Goal: Task Accomplishment & Management: Use online tool/utility

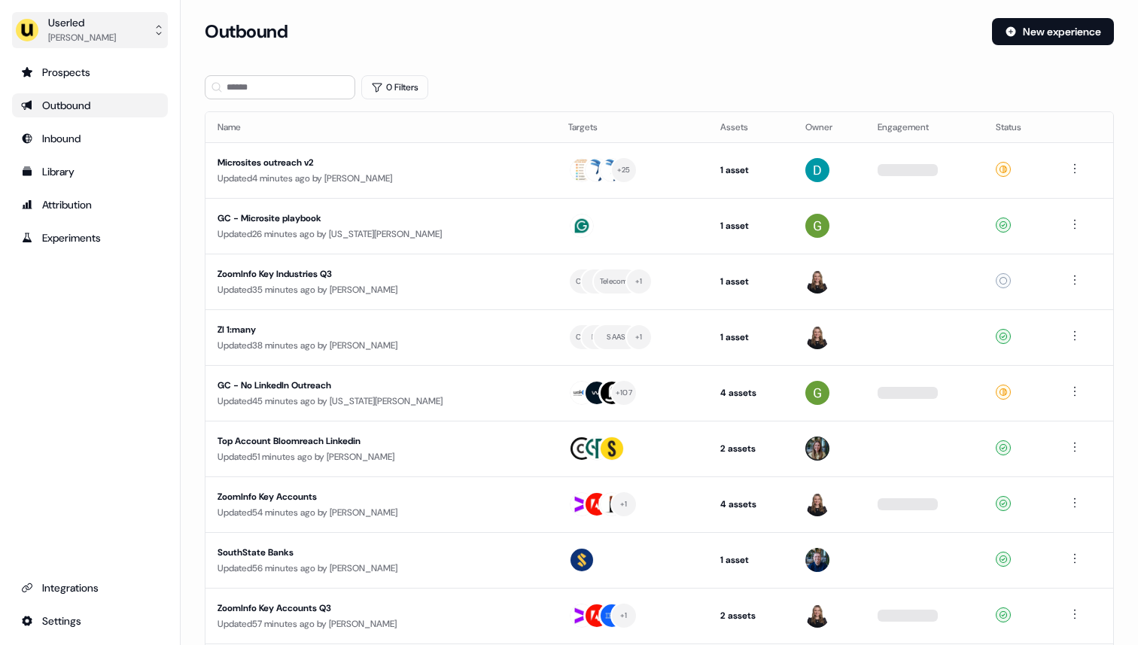
click at [123, 31] on button "Userled [PERSON_NAME]" at bounding box center [90, 30] width 156 height 36
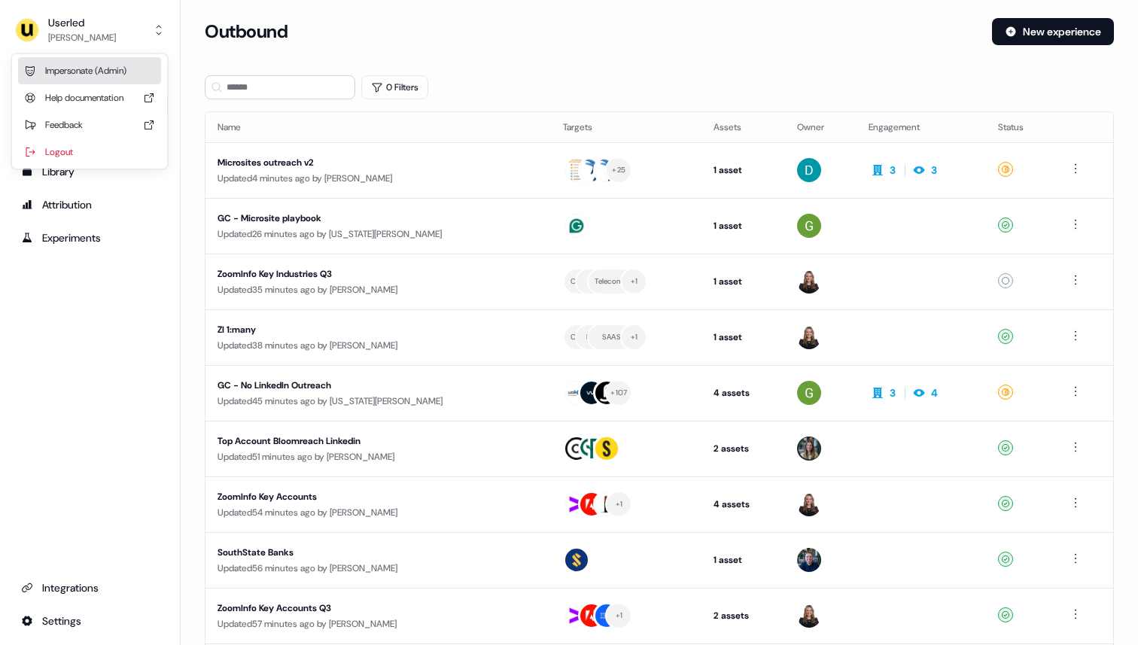
click at [117, 68] on div "Impersonate (Admin)" at bounding box center [89, 70] width 143 height 27
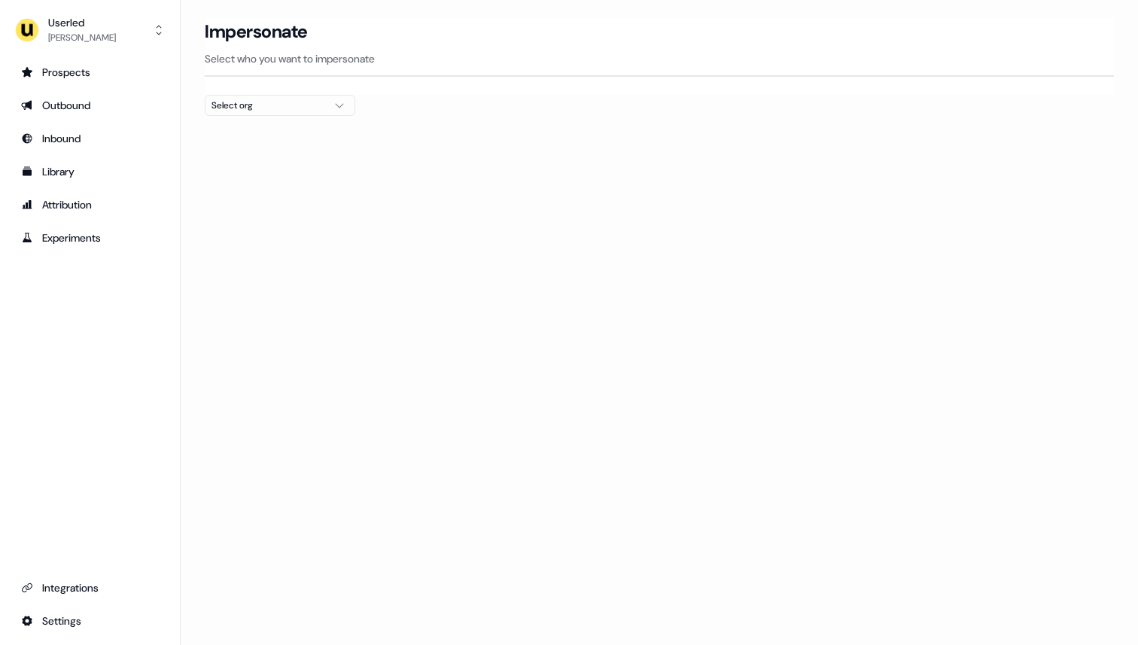
click at [238, 98] on div "Select org" at bounding box center [267, 105] width 113 height 15
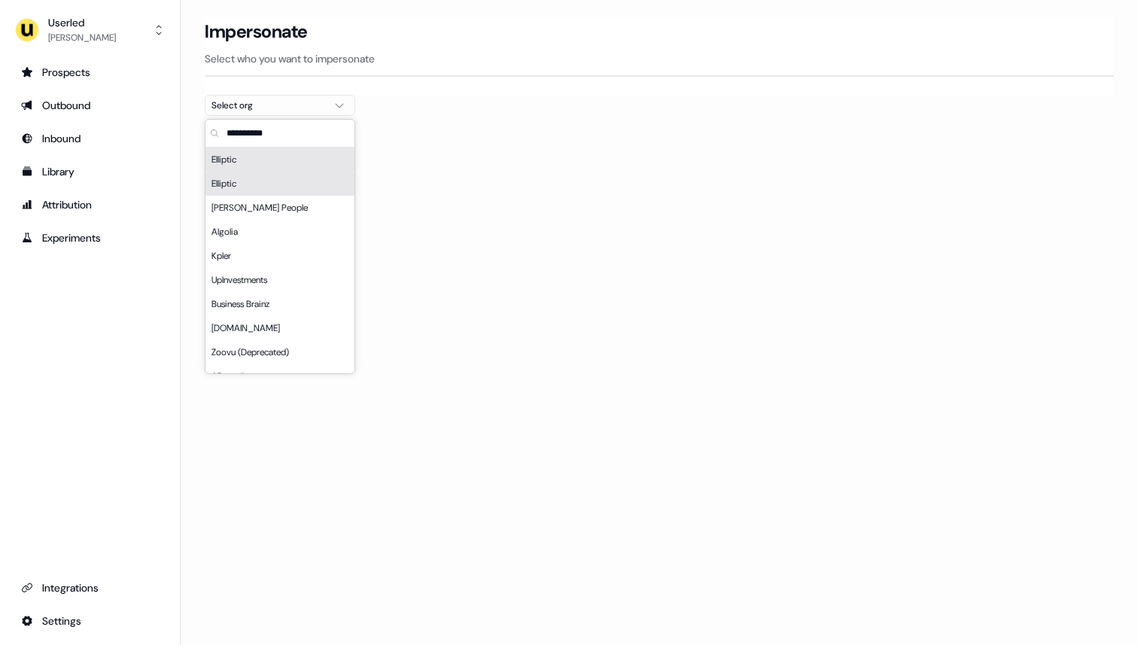
click at [243, 181] on div "Elliptic" at bounding box center [279, 184] width 149 height 24
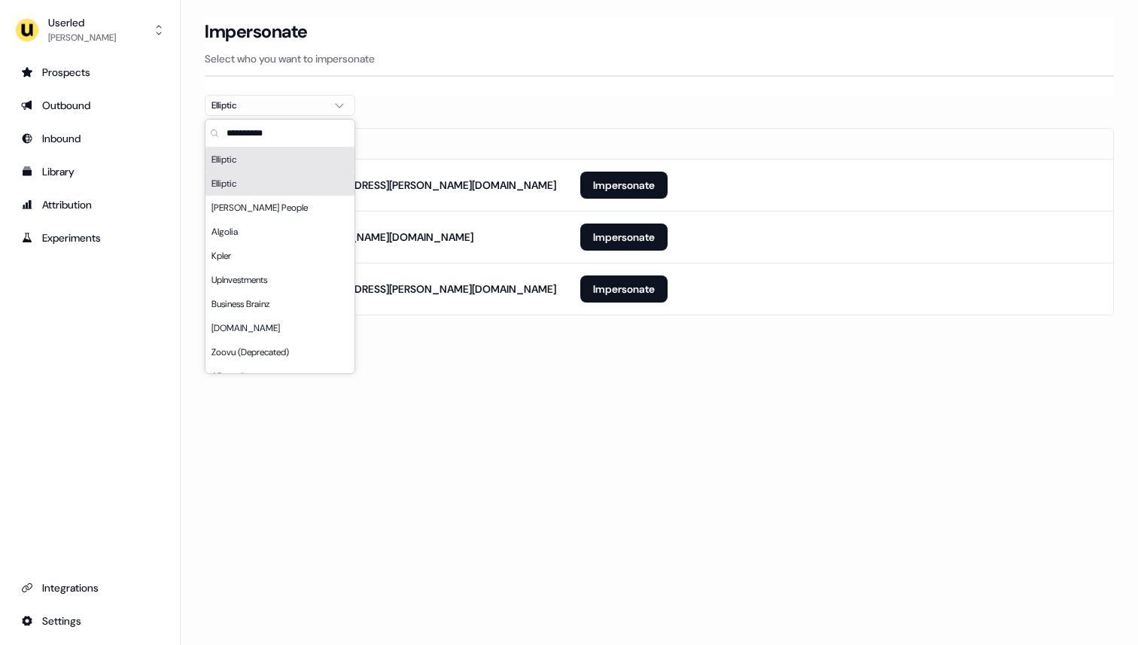
click at [589, 138] on th at bounding box center [840, 144] width 545 height 30
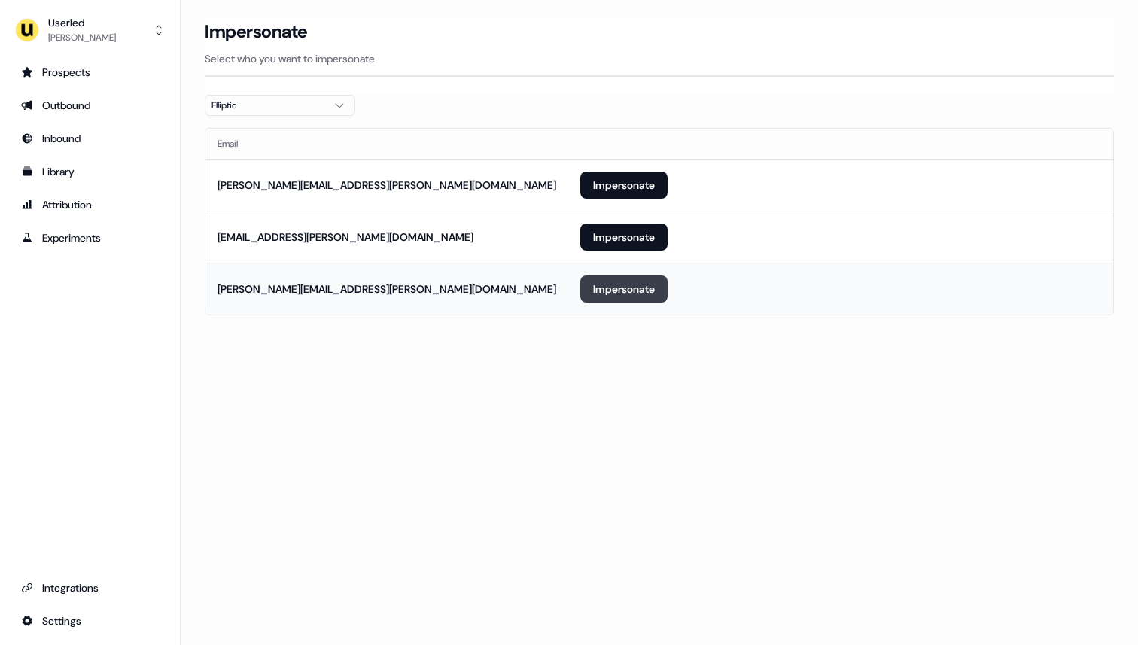
click at [631, 291] on button "Impersonate" at bounding box center [623, 288] width 87 height 27
